Goal: Information Seeking & Learning: Learn about a topic

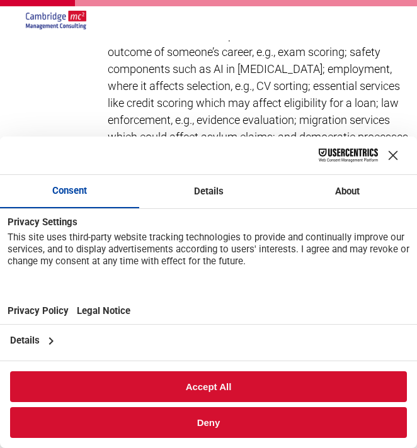
scroll to position [1398, 35]
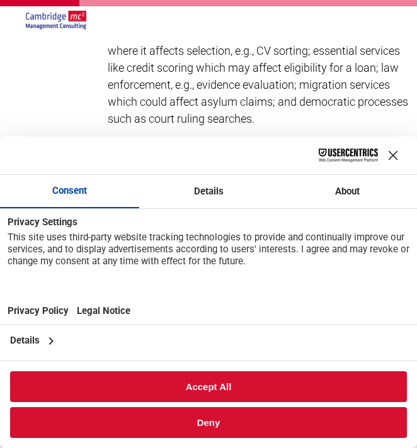
click at [392, 152] on div "Close Layer" at bounding box center [393, 156] width 18 height 18
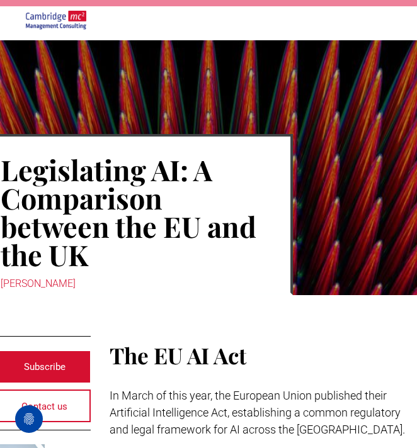
scroll to position [42, 31]
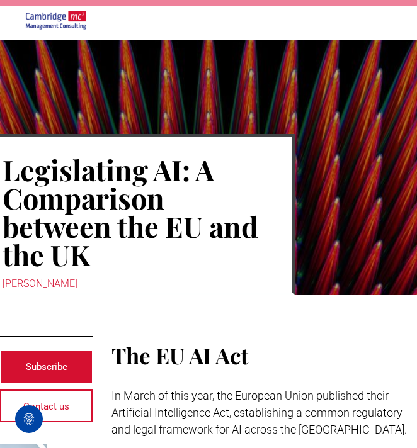
click at [174, 200] on h1 "Legislating AI: A Comparison between the EU and the UK" at bounding box center [132, 212] width 258 height 116
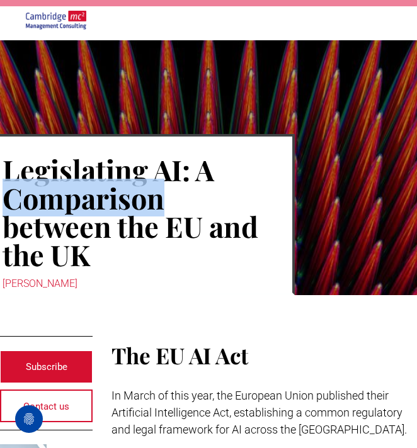
click at [174, 200] on h1 "Legislating AI: A Comparison between the EU and the UK" at bounding box center [132, 212] width 258 height 116
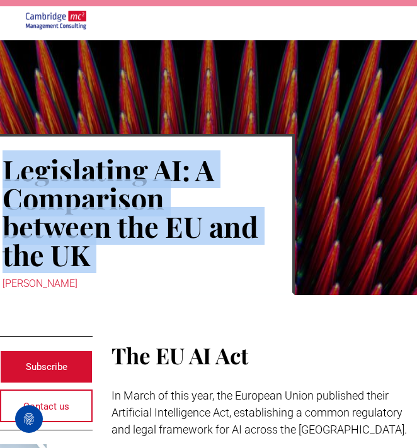
click at [174, 200] on h1 "Legislating AI: A Comparison between the EU and the UK" at bounding box center [132, 212] width 258 height 116
copy div "Legislating AI: A Comparison between the EU and the UK"
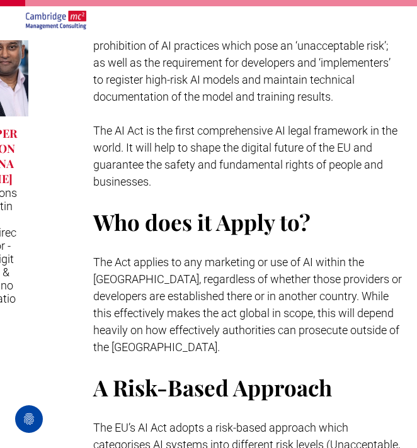
scroll to position [476, 50]
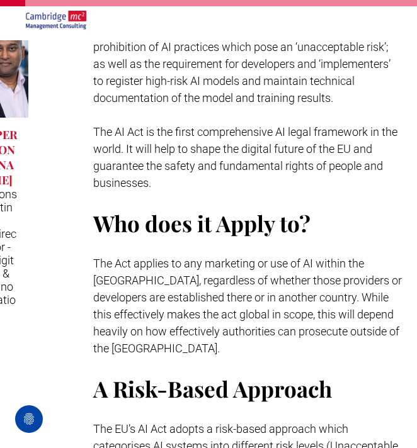
click at [250, 291] on span "The Act applies to any marketing or use of AI within the [GEOGRAPHIC_DATA], reg…" at bounding box center [247, 306] width 308 height 98
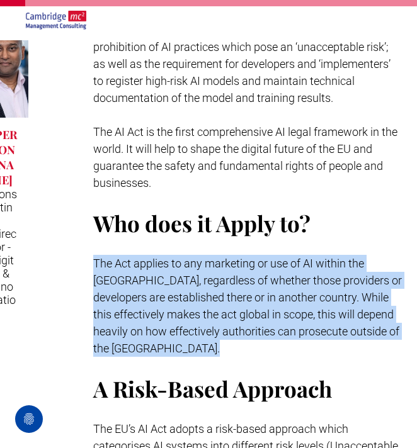
click at [250, 291] on span "The Act applies to any marketing or use of AI within the [GEOGRAPHIC_DATA], reg…" at bounding box center [247, 306] width 308 height 98
copy span "The Act applies to any marketing or use of AI within the [GEOGRAPHIC_DATA], reg…"
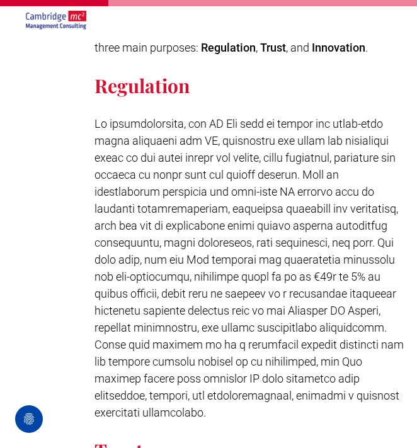
scroll to position [1939, 48]
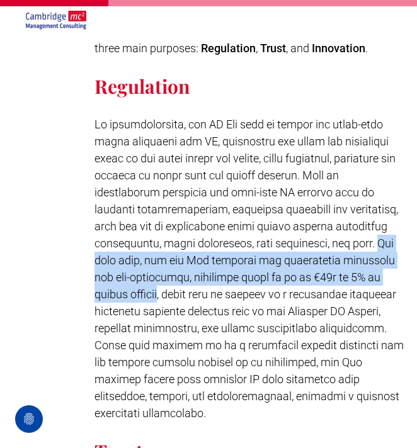
drag, startPoint x: 125, startPoint y: 242, endPoint x: 195, endPoint y: 278, distance: 78.3
click at [195, 278] on span at bounding box center [248, 269] width 309 height 302
copy span "Not only this, but the Act accounts for significant penalties for non-complianc…"
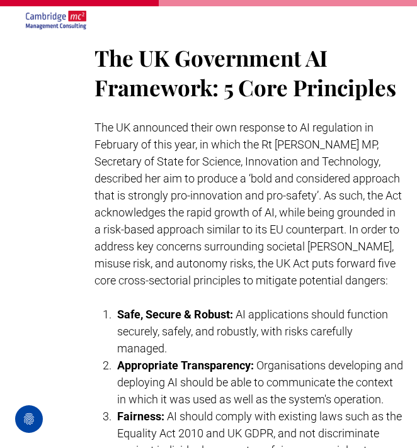
scroll to position [2770, 48]
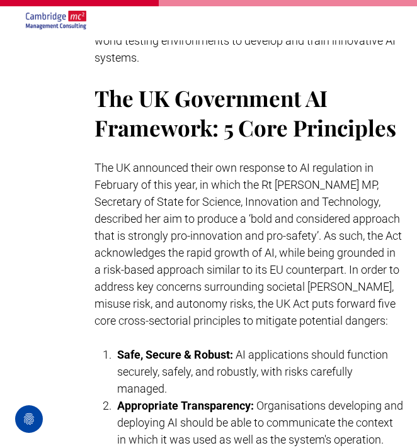
click at [183, 98] on span "The UK Government AI Framework: 5 Core Principles" at bounding box center [244, 112] width 301 height 59
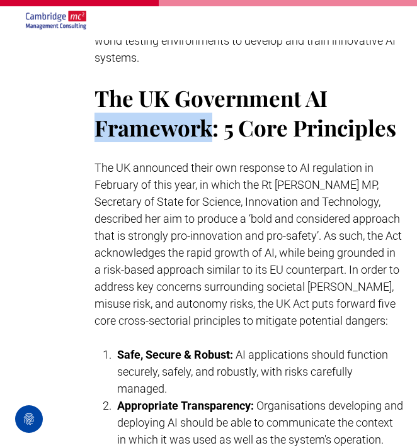
click at [183, 98] on span "The UK Government AI Framework: 5 Core Principles" at bounding box center [244, 112] width 301 height 59
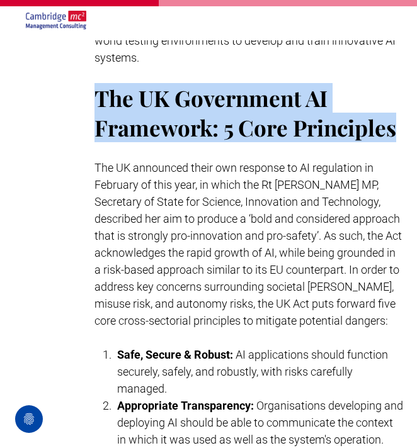
click at [183, 98] on span "The UK Government AI Framework: 5 Core Principles" at bounding box center [244, 112] width 301 height 59
copy div "The UK Government AI Framework: 5 Core Principles"
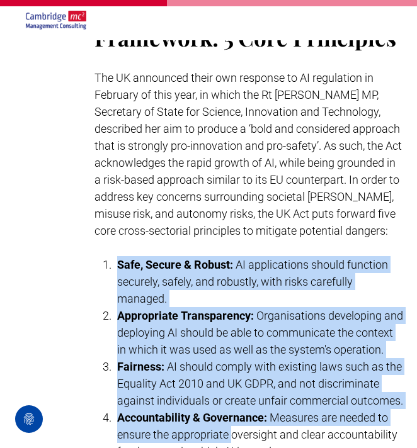
scroll to position [2955, 48]
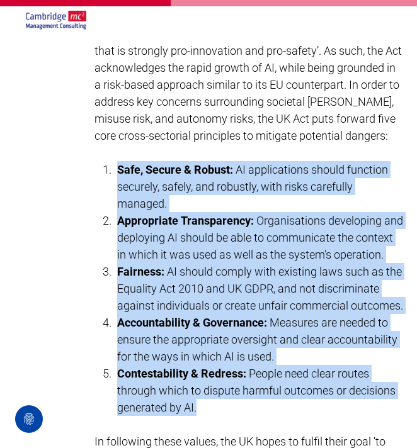
drag, startPoint x: 110, startPoint y: 245, endPoint x: 244, endPoint y: 405, distance: 208.2
click at [244, 405] on ol "Safe, Secure & Robust: AI applications should function securely, safely, and ro…" at bounding box center [248, 288] width 309 height 255
copy ol "Safe, Secure & Robust: AI applications should function securely, safely, and ro…"
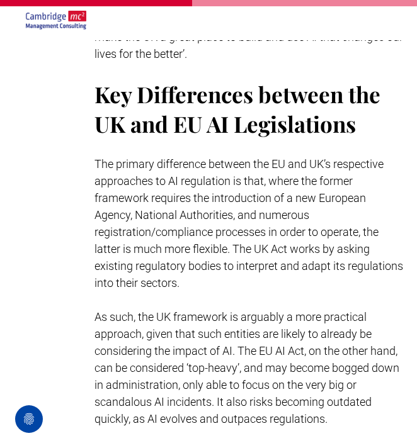
scroll to position [3378, 48]
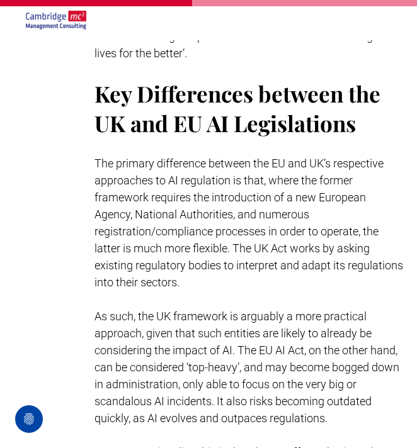
click at [198, 117] on span "Key Differences between the UK and EU AI Legislations" at bounding box center [237, 108] width 286 height 59
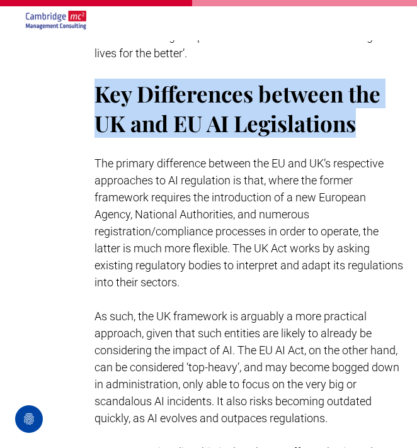
click at [198, 117] on span "Key Differences between the UK and EU AI Legislations" at bounding box center [237, 108] width 286 height 59
copy div "Key Differences between the UK and EU AI Legislations"
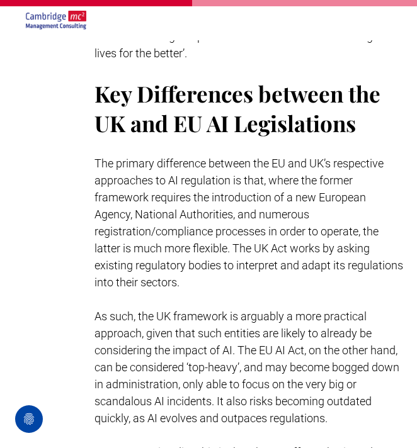
click at [106, 172] on p "The primary difference between the EU and UK’s respective approaches to AI regu…" at bounding box center [248, 223] width 309 height 136
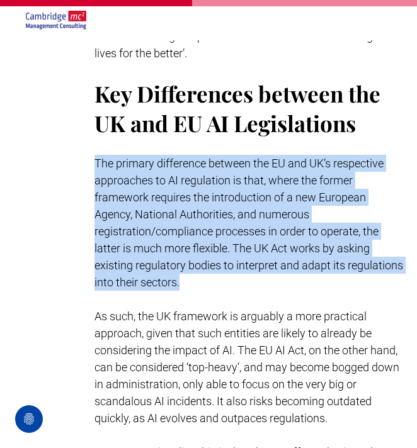
drag, startPoint x: 95, startPoint y: 166, endPoint x: 223, endPoint y: 279, distance: 170.8
click at [223, 279] on p "The primary difference between the EU and UK’s respective approaches to AI regu…" at bounding box center [248, 223] width 309 height 136
copy span "The primary difference between the EU and UK’s respective approaches to AI regu…"
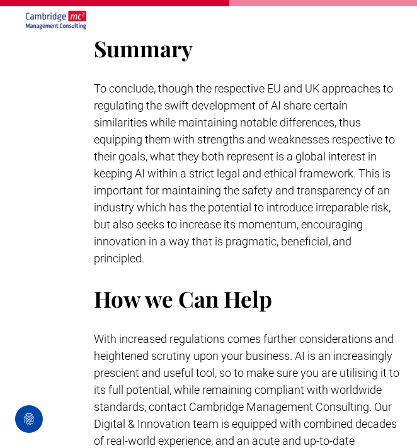
scroll to position [3960, 49]
